Goal: Information Seeking & Learning: Learn about a topic

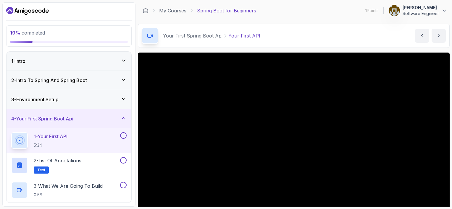
scroll to position [34, 0]
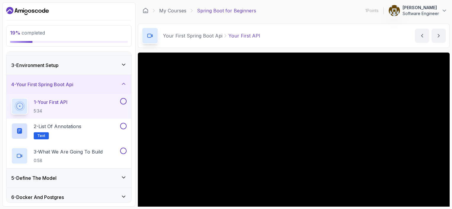
click at [123, 103] on button at bounding box center [123, 101] width 7 height 7
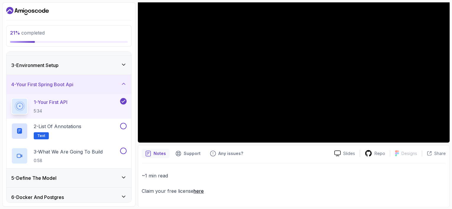
scroll to position [85, 0]
click at [74, 123] on p "2 - List of Annotations" at bounding box center [58, 126] width 48 height 7
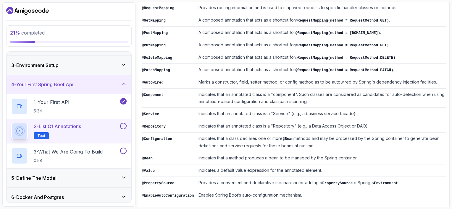
scroll to position [152, 0]
click at [125, 177] on icon at bounding box center [124, 178] width 6 height 6
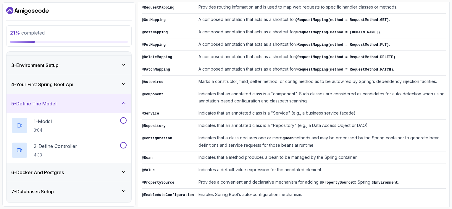
click at [124, 103] on icon at bounding box center [124, 103] width 6 height 6
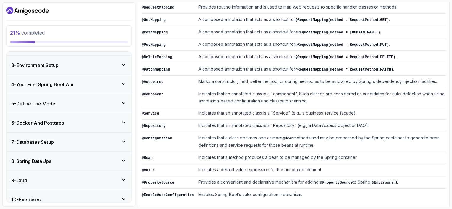
click at [124, 121] on icon at bounding box center [124, 122] width 6 height 6
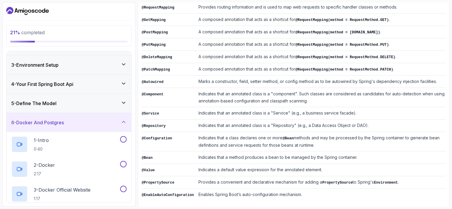
click at [124, 122] on icon at bounding box center [123, 122] width 3 height 1
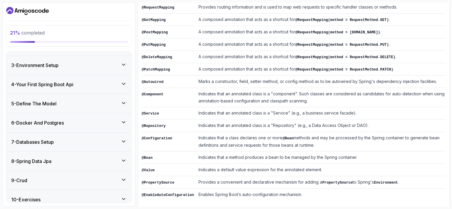
click at [122, 140] on icon at bounding box center [124, 142] width 6 height 6
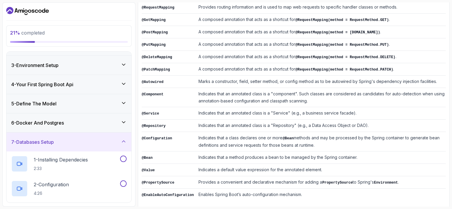
click at [122, 140] on icon at bounding box center [124, 142] width 6 height 6
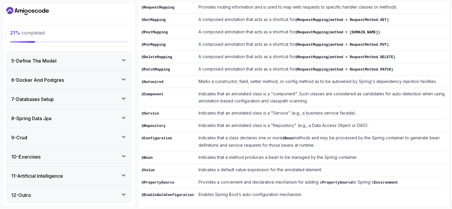
scroll to position [78, 0]
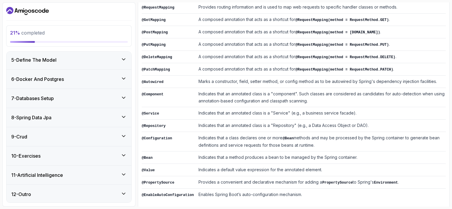
click at [124, 118] on icon at bounding box center [124, 117] width 6 height 6
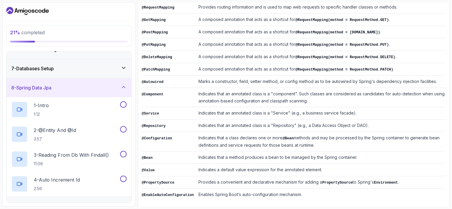
scroll to position [137, 0]
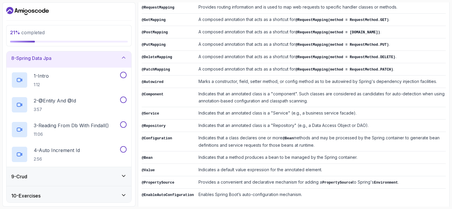
click at [125, 59] on icon at bounding box center [124, 58] width 6 height 6
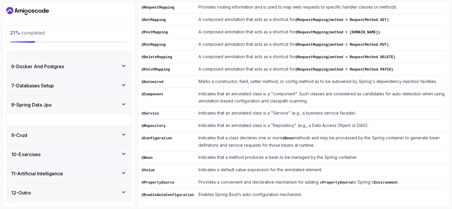
scroll to position [78, 0]
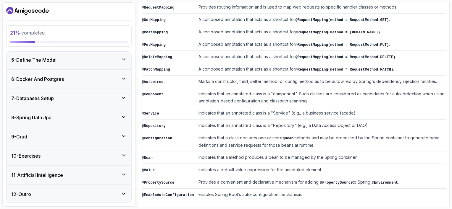
click at [124, 132] on div "9 - Crud" at bounding box center [69, 136] width 125 height 19
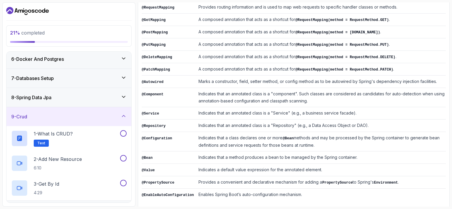
scroll to position [108, 0]
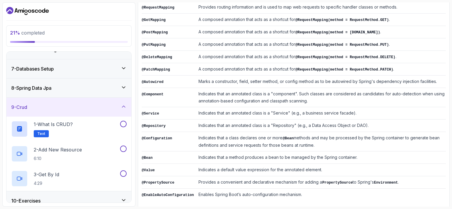
click at [122, 106] on icon at bounding box center [124, 107] width 6 height 6
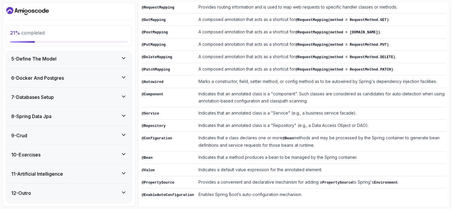
scroll to position [78, 0]
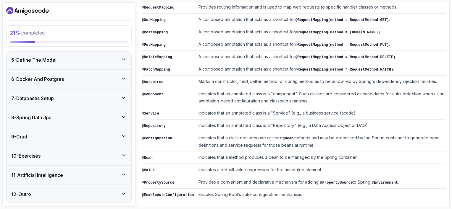
click at [126, 155] on icon at bounding box center [124, 156] width 6 height 6
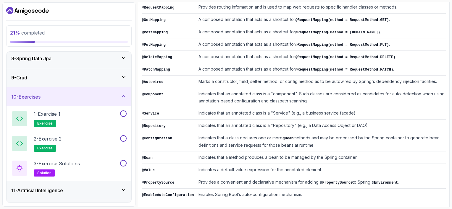
click at [124, 96] on icon at bounding box center [124, 96] width 6 height 6
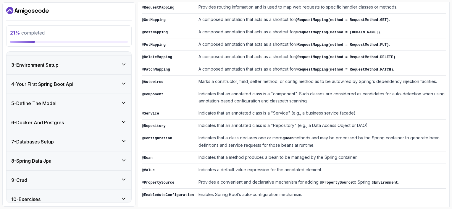
scroll to position [0, 0]
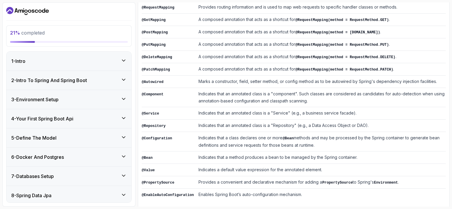
click at [124, 80] on icon at bounding box center [123, 79] width 3 height 1
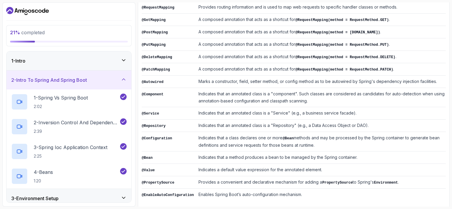
click at [126, 83] on div "2 - Intro To Spring And Spring Boot" at bounding box center [68, 80] width 115 height 7
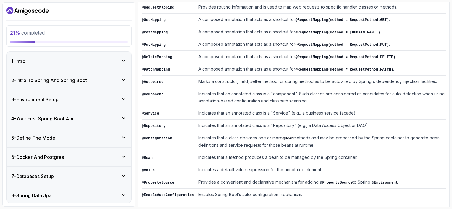
click at [122, 102] on div "3 - Environment Setup" at bounding box center [68, 99] width 115 height 7
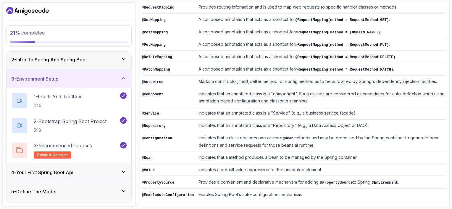
scroll to position [30, 0]
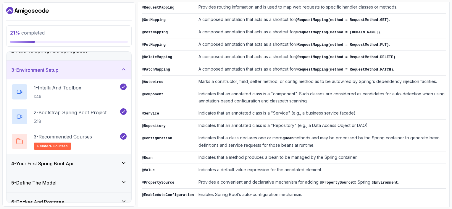
click at [125, 67] on icon at bounding box center [124, 70] width 6 height 6
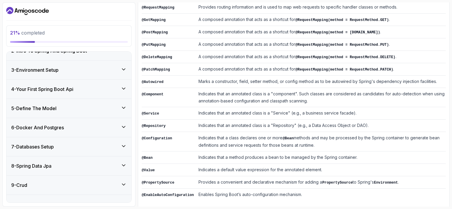
click at [122, 90] on icon at bounding box center [124, 89] width 6 height 6
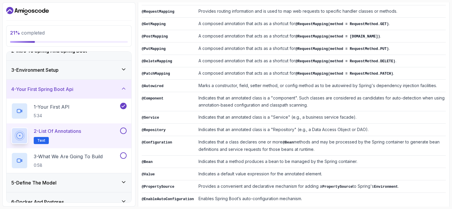
scroll to position [152, 0]
